Goal: Task Accomplishment & Management: Manage account settings

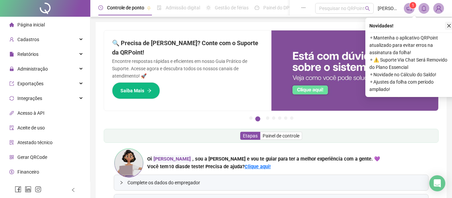
click at [448, 25] on icon "close" at bounding box center [449, 26] width 4 height 4
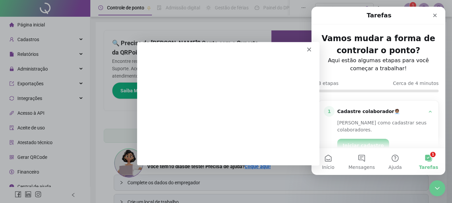
click at [307, 48] on polygon "Fechar" at bounding box center [308, 49] width 4 height 4
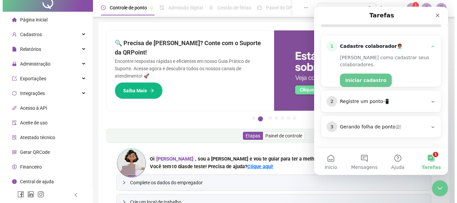
scroll to position [6, 0]
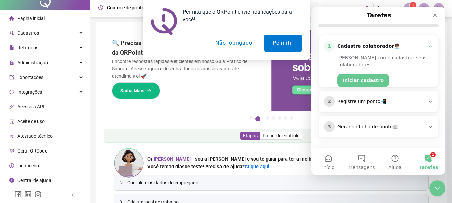
click at [243, 44] on button "Não, obrigado" at bounding box center [233, 43] width 53 height 17
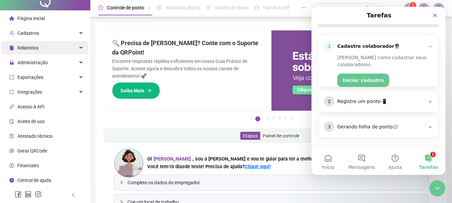
click at [42, 47] on div "Relatórios" at bounding box center [44, 47] width 87 height 13
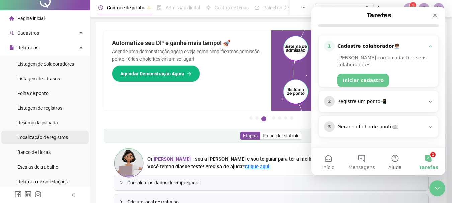
click at [37, 139] on span "Localização de registros" at bounding box center [42, 137] width 50 height 5
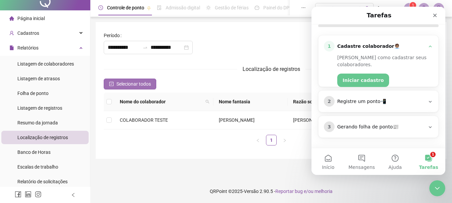
type input "**********"
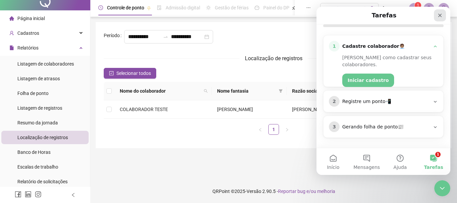
click at [438, 12] on div "Fechar" at bounding box center [440, 15] width 12 height 12
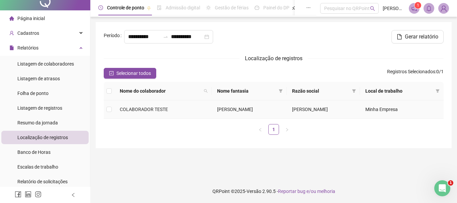
click at [374, 118] on td "Minha Empresa" at bounding box center [402, 109] width 84 height 18
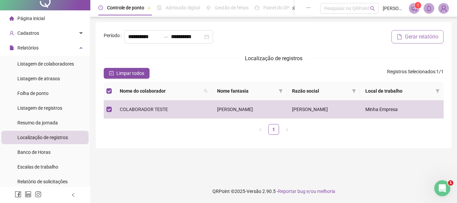
click at [413, 41] on span "Gerar relatório" at bounding box center [420, 37] width 33 height 8
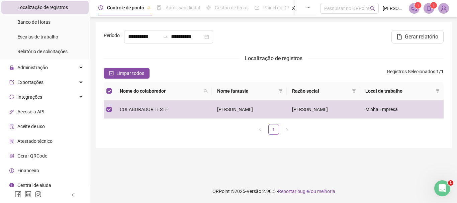
scroll to position [141, 0]
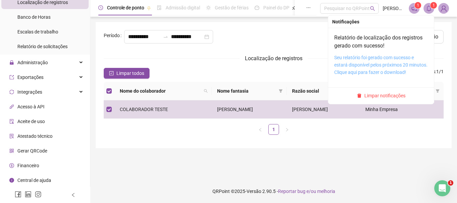
click at [386, 66] on link "Seu relatório foi gerado com sucesso e estará disponível pelos próximos 20 minu…" at bounding box center [380, 65] width 93 height 20
click at [392, 71] on link "Seu relatório foi gerado com sucesso e estará disponível pelos próximos 20 minu…" at bounding box center [380, 65] width 93 height 20
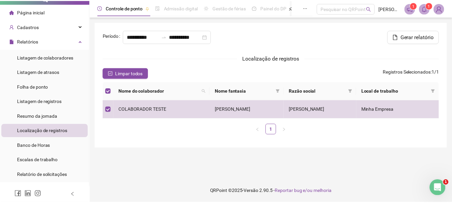
scroll to position [0, 0]
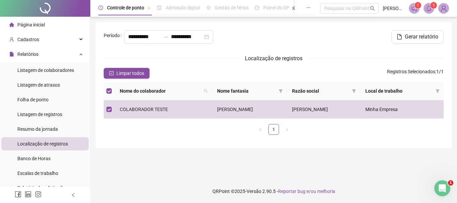
click at [51, 26] on li "Página inicial" at bounding box center [44, 24] width 87 height 13
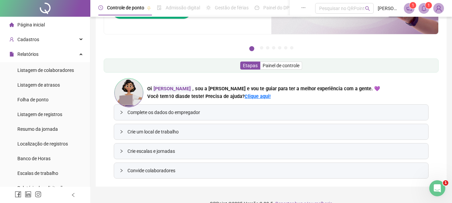
scroll to position [83, 0]
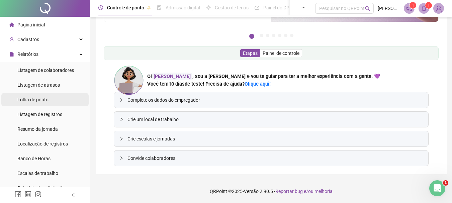
click at [53, 98] on li "Folha de ponto" at bounding box center [44, 99] width 87 height 13
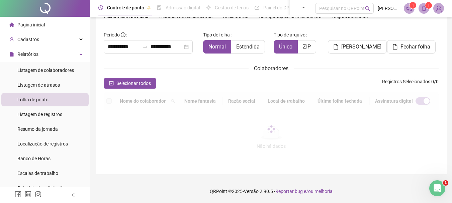
scroll to position [32, 0]
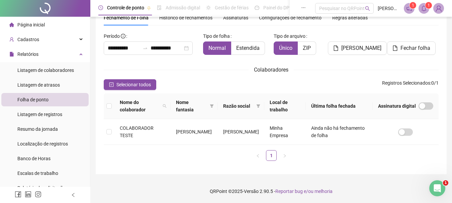
type input "**********"
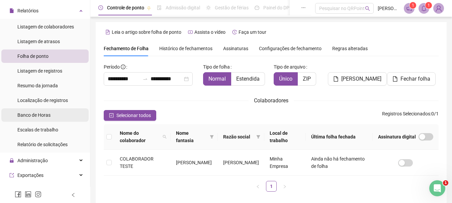
scroll to position [0, 0]
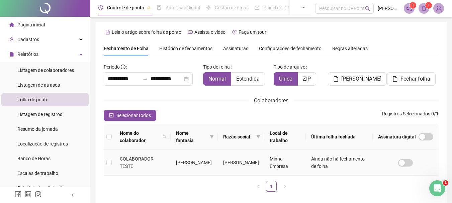
click at [142, 160] on span "COLABORADOR TESTE" at bounding box center [137, 162] width 34 height 13
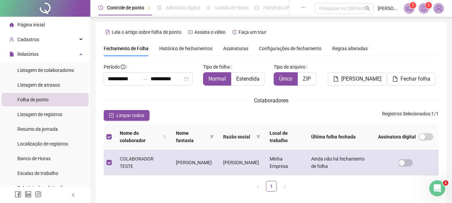
scroll to position [31, 0]
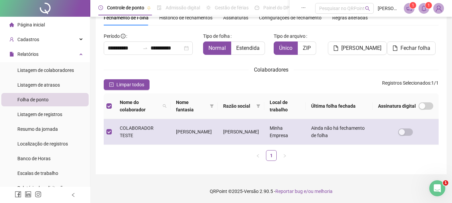
click at [149, 130] on span "COLABORADOR TESTE" at bounding box center [137, 131] width 34 height 13
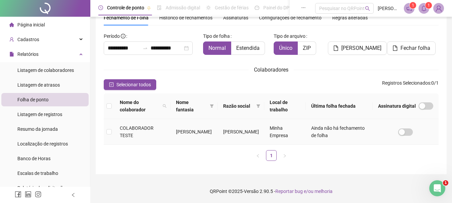
click at [149, 130] on span "COLABORADOR TESTE" at bounding box center [137, 131] width 34 height 13
click at [53, 145] on span "Localização de registros" at bounding box center [42, 143] width 50 height 5
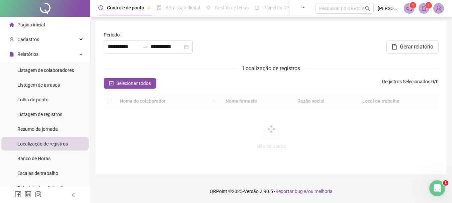
scroll to position [1, 0]
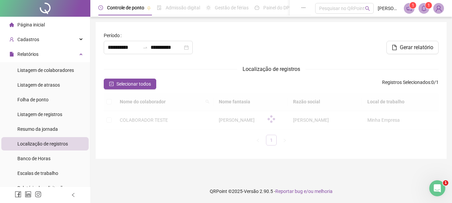
type input "**********"
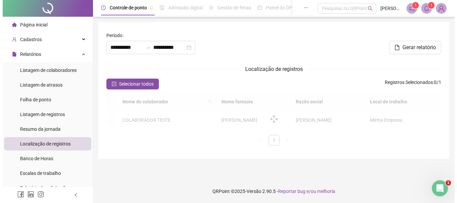
scroll to position [0, 0]
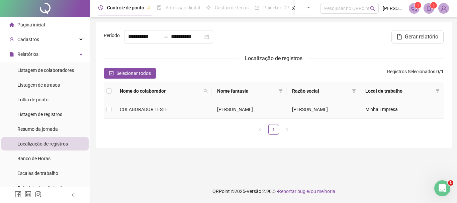
click at [400, 118] on td "Minha Empresa" at bounding box center [402, 109] width 84 height 18
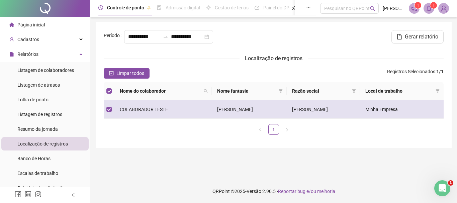
click at [400, 118] on td "Minha Empresa" at bounding box center [402, 109] width 84 height 18
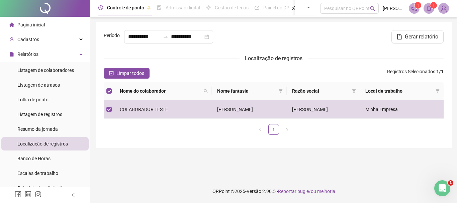
click at [399, 95] on span "Local de trabalho" at bounding box center [399, 90] width 68 height 7
click at [392, 95] on span "Local de trabalho" at bounding box center [399, 90] width 68 height 7
click at [352, 93] on icon "filter" at bounding box center [354, 90] width 4 height 3
click at [437, 93] on icon "filter" at bounding box center [438, 90] width 4 height 3
click at [365, 49] on div "Gerar relatório" at bounding box center [388, 39] width 115 height 19
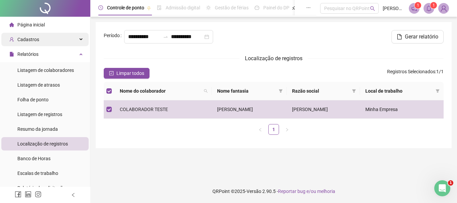
click at [39, 40] on div "Cadastros" at bounding box center [44, 39] width 87 height 13
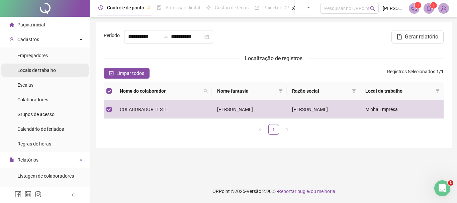
click at [42, 72] on span "Locais de trabalho" at bounding box center [36, 70] width 38 height 5
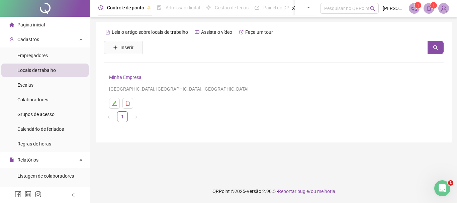
click at [137, 88] on div "[GEOGRAPHIC_DATA], [GEOGRAPHIC_DATA], [GEOGRAPHIC_DATA]" at bounding box center [273, 88] width 329 height 7
click at [153, 88] on div "[GEOGRAPHIC_DATA], [GEOGRAPHIC_DATA], [GEOGRAPHIC_DATA]" at bounding box center [273, 88] width 329 height 7
click at [121, 90] on div "[GEOGRAPHIC_DATA], [GEOGRAPHIC_DATA], [GEOGRAPHIC_DATA]" at bounding box center [273, 88] width 329 height 7
click at [117, 103] on icon "edit" at bounding box center [114, 103] width 5 height 5
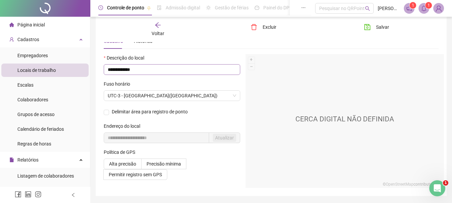
scroll to position [17, 0]
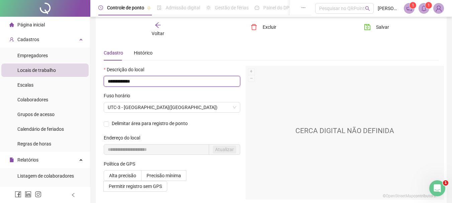
click at [133, 78] on input "**********" at bounding box center [172, 81] width 136 height 11
type input "*"
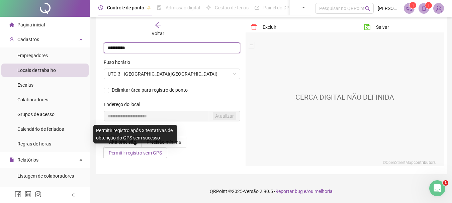
type input "**********"
click at [128, 152] on span "Permitir registro sem GPS" at bounding box center [135, 152] width 53 height 5
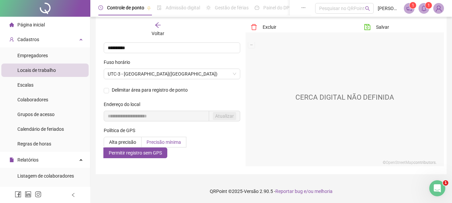
click at [166, 138] on label "Precisão mínima" at bounding box center [163, 142] width 45 height 11
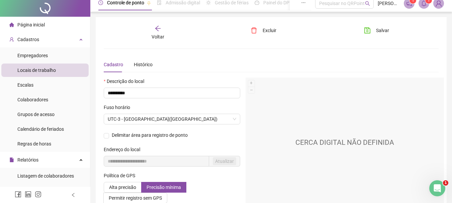
scroll to position [0, 0]
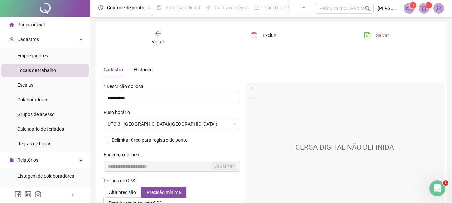
click at [373, 36] on button "Salvar" at bounding box center [376, 35] width 35 height 11
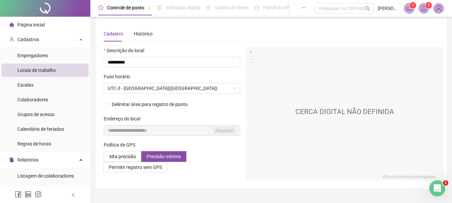
scroll to position [50, 0]
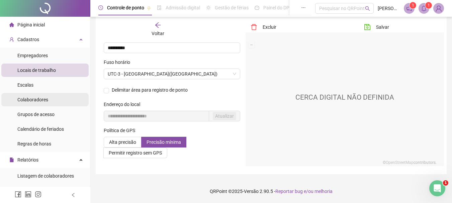
click at [40, 100] on span "Colaboradores" at bounding box center [32, 99] width 31 height 5
